Goal: Task Accomplishment & Management: Use online tool/utility

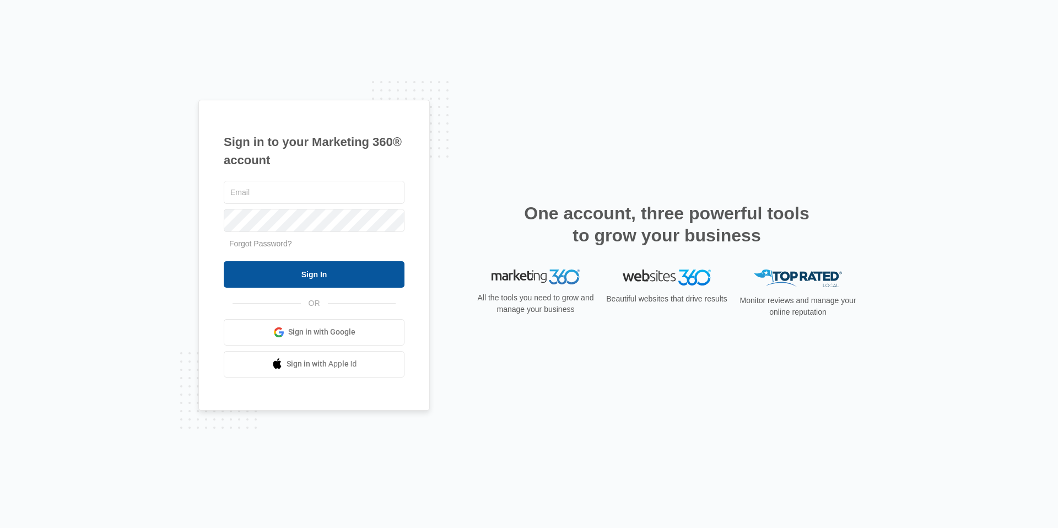
type input "[EMAIL_ADDRESS][DOMAIN_NAME]"
click at [369, 272] on input "Sign In" at bounding box center [314, 274] width 181 height 26
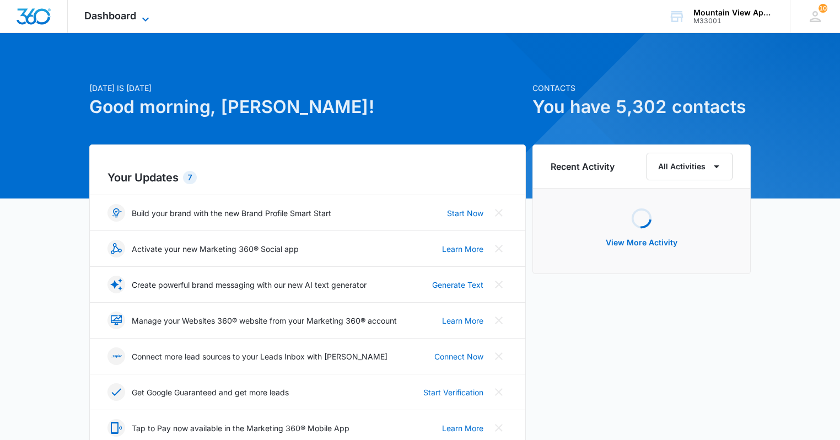
click at [105, 15] on span "Dashboard" at bounding box center [110, 16] width 52 height 12
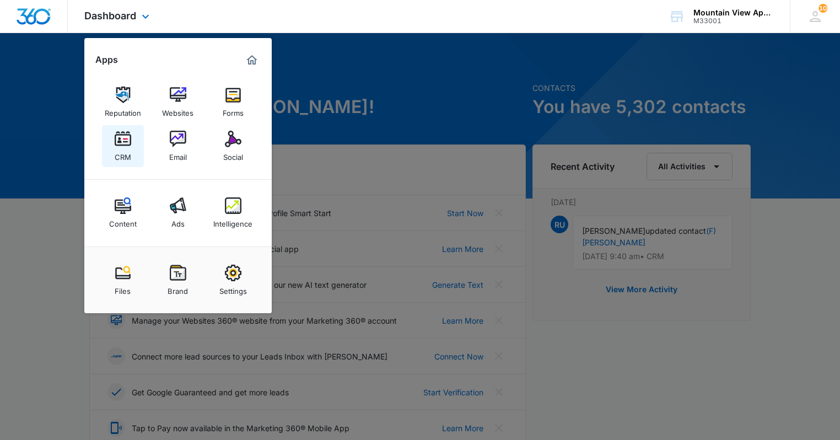
click at [143, 159] on link "CRM" at bounding box center [123, 146] width 42 height 42
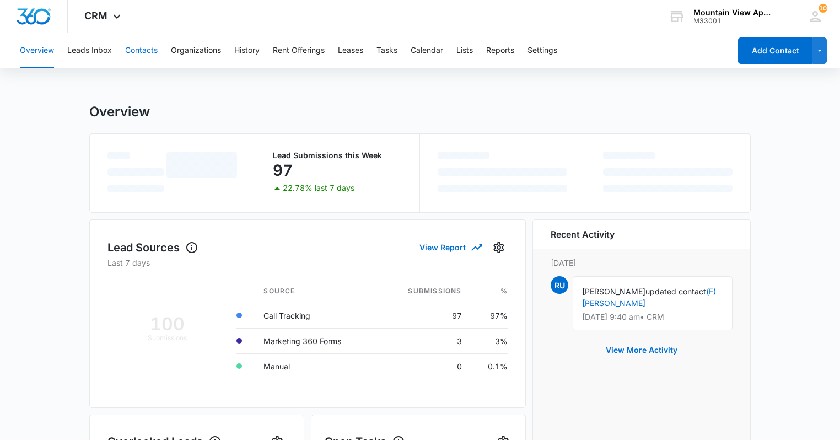
click at [157, 53] on button "Contacts" at bounding box center [141, 50] width 33 height 35
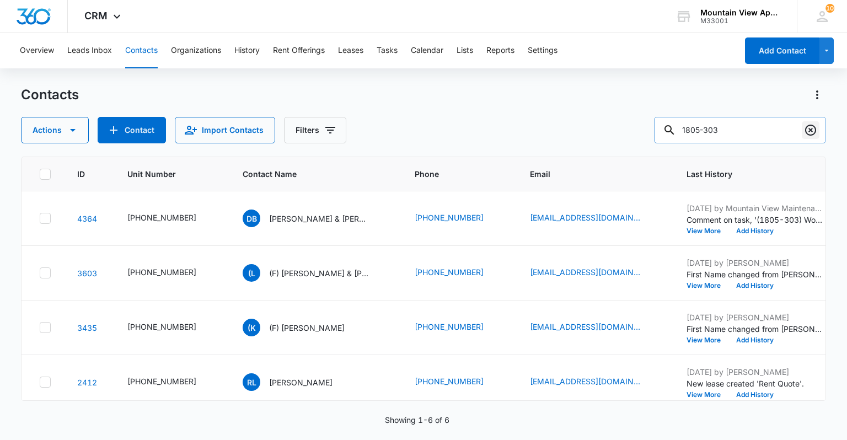
click at [810, 132] on icon "Clear" at bounding box center [810, 129] width 13 height 13
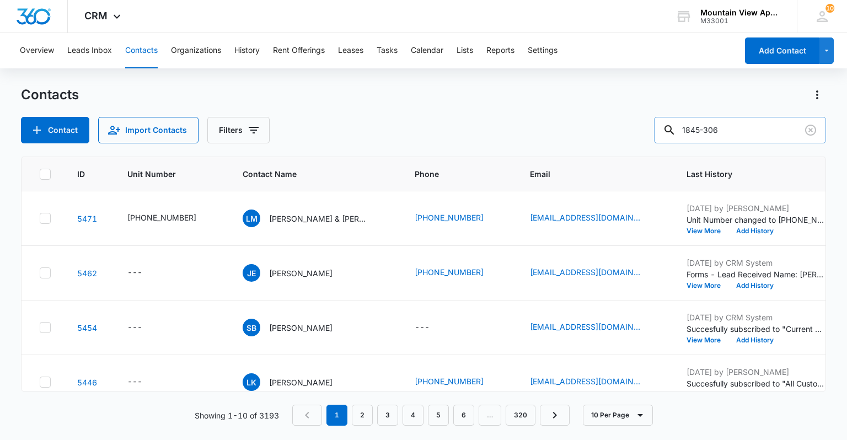
type input "1845-306"
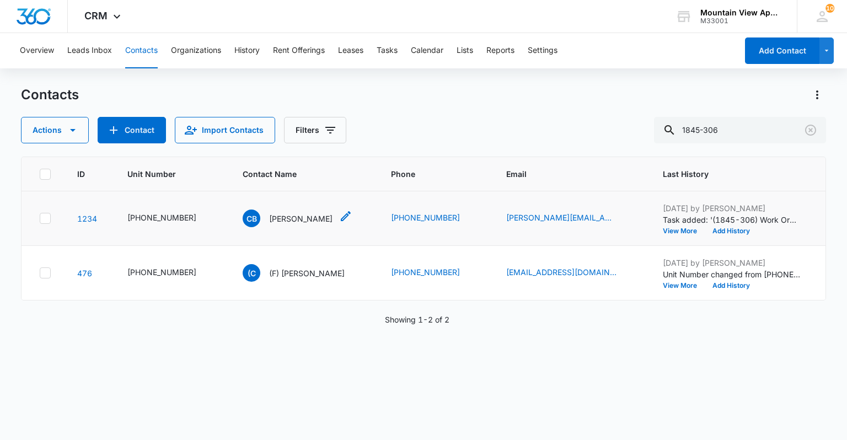
click at [287, 217] on p "[PERSON_NAME]" at bounding box center [300, 219] width 63 height 12
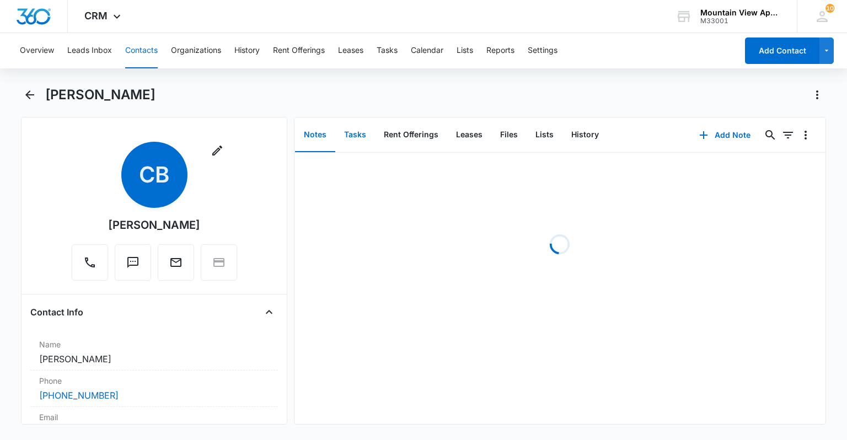
click at [345, 139] on button "Tasks" at bounding box center [355, 135] width 40 height 34
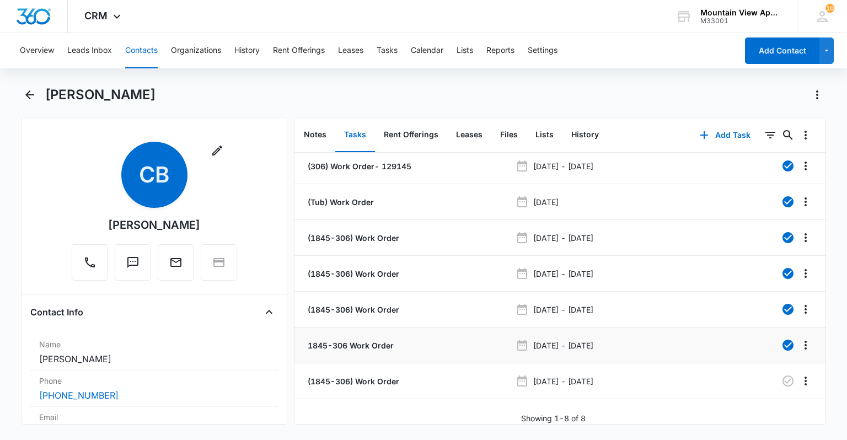
scroll to position [45, 0]
click at [343, 376] on p "(1845-306) Work Order" at bounding box center [352, 381] width 94 height 12
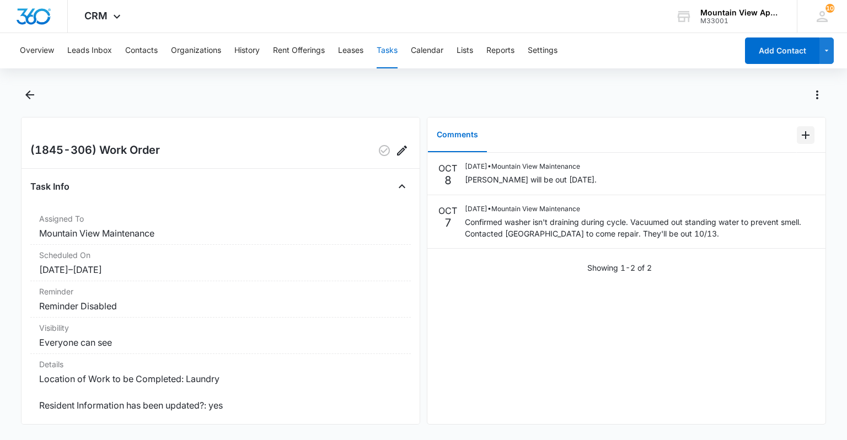
click at [800, 139] on icon "Add Comment" at bounding box center [805, 134] width 13 height 13
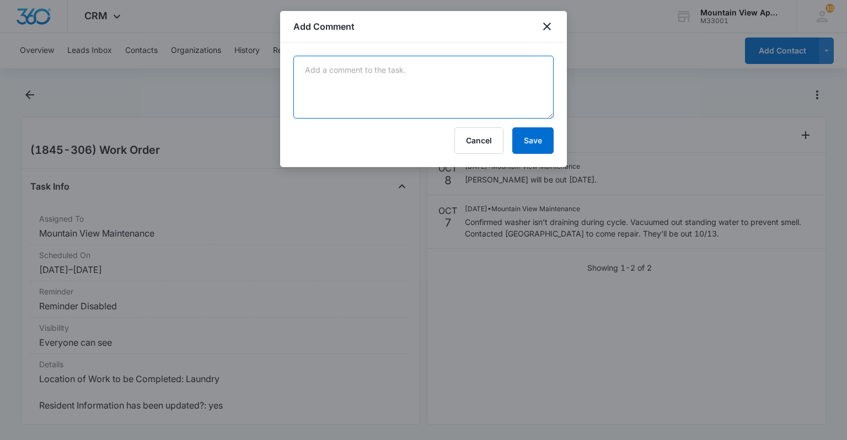
click at [432, 96] on textarea at bounding box center [423, 87] width 260 height 63
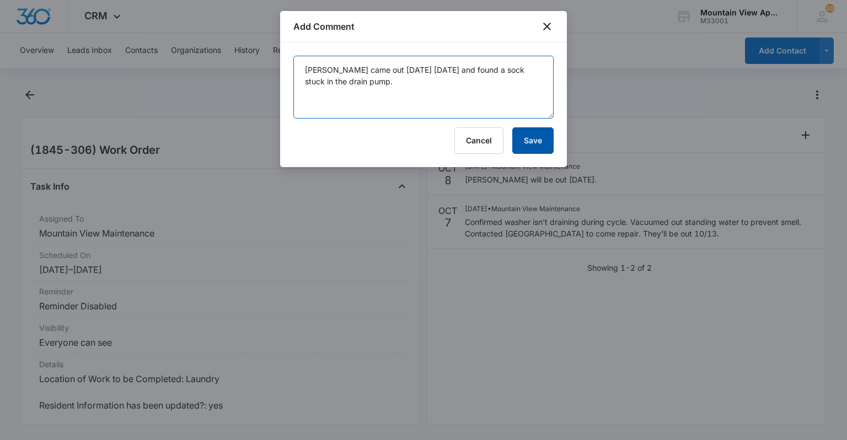
type textarea "[PERSON_NAME] came out [DATE] [DATE] and found a sock stuck in the drain pump."
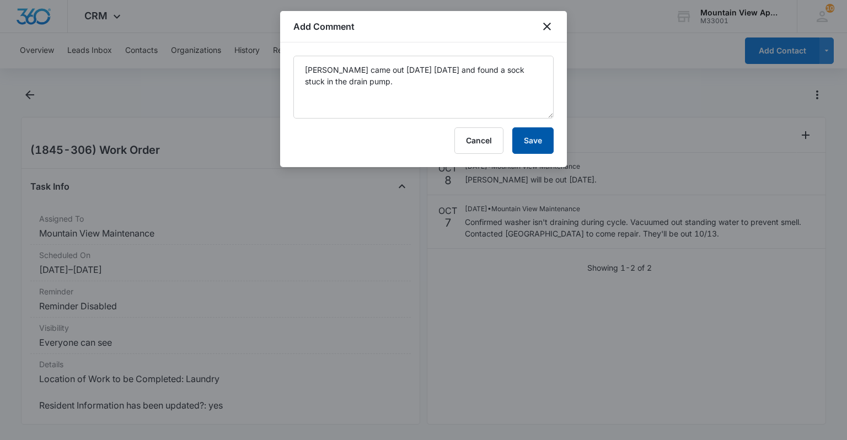
click at [535, 142] on button "Save" at bounding box center [532, 140] width 41 height 26
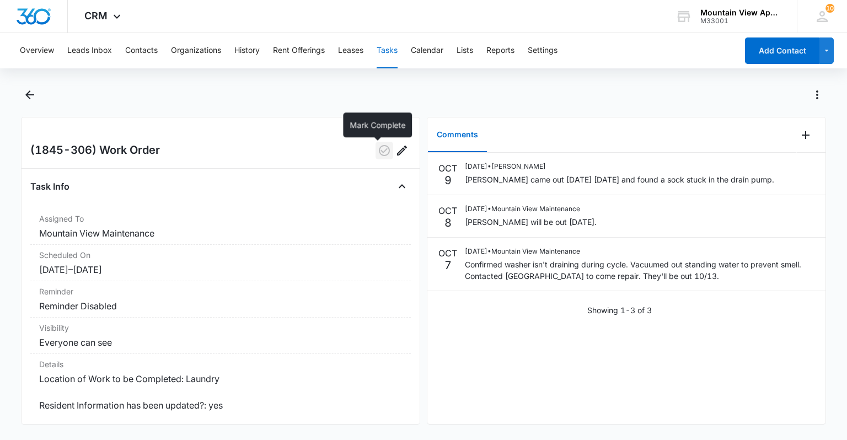
click at [379, 148] on icon "button" at bounding box center [384, 150] width 11 height 11
